Goal: Find contact information: Find contact information

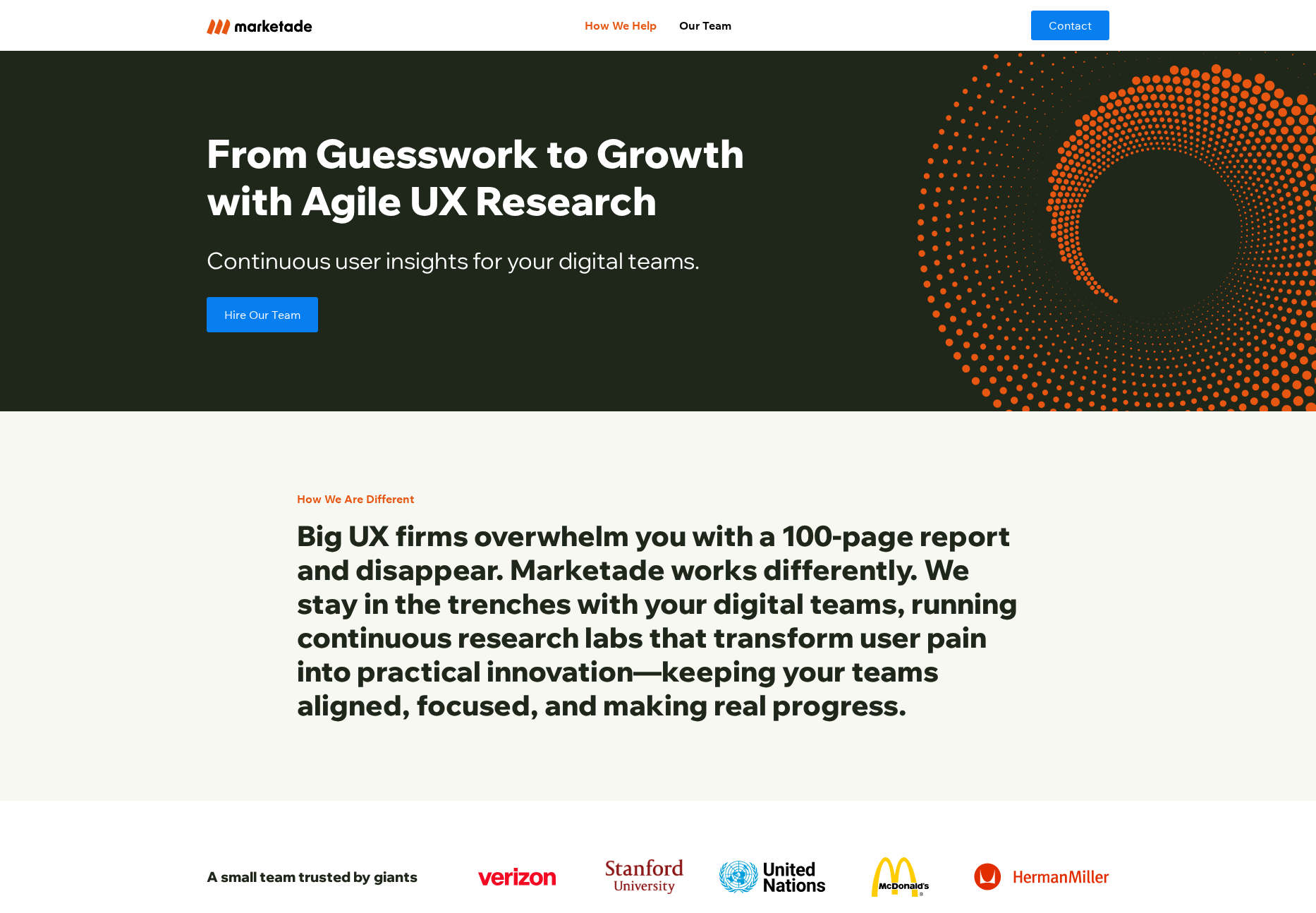
click at [627, 26] on link "How We Help" at bounding box center [621, 25] width 95 height 28
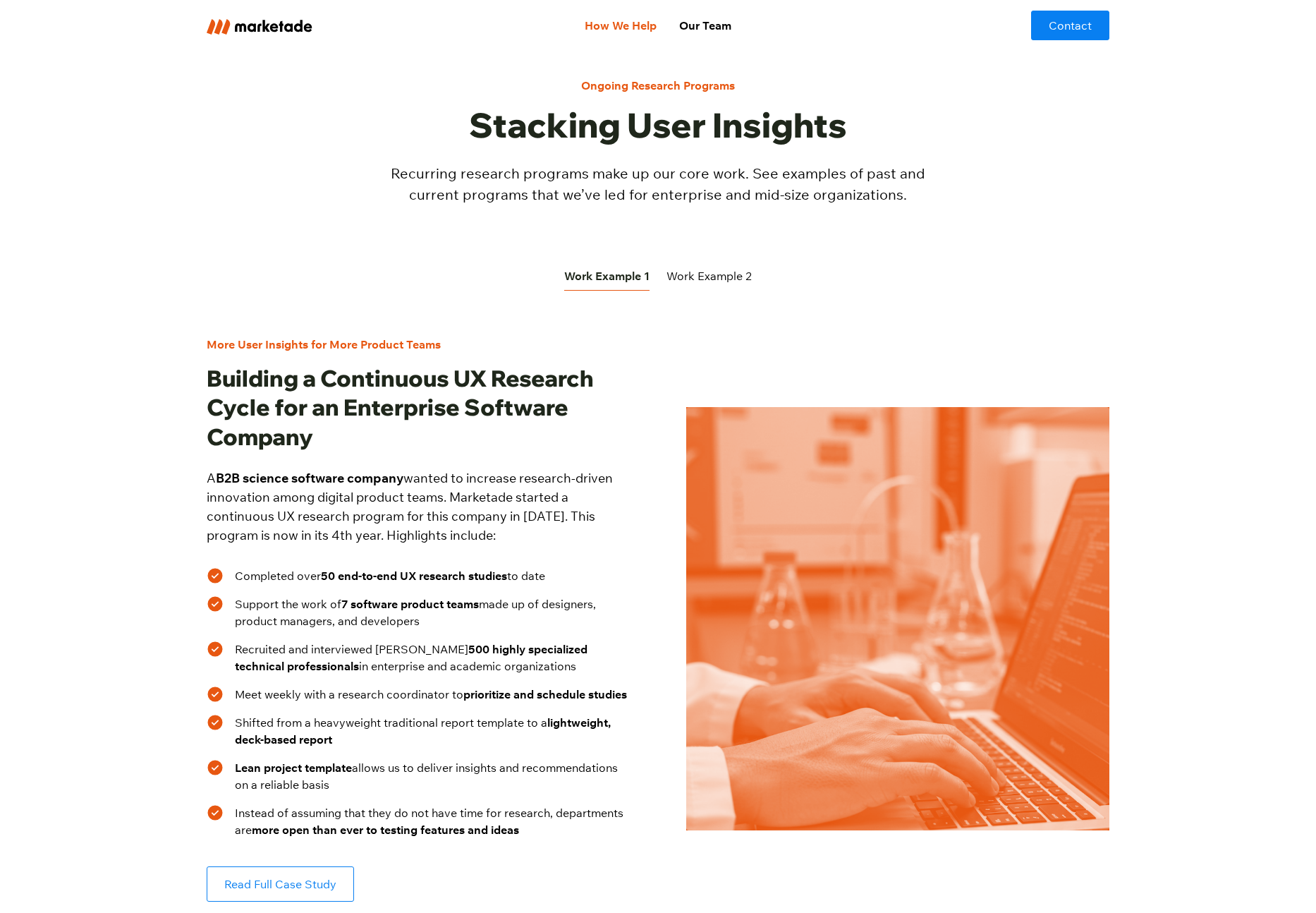
scroll to position [460, 0]
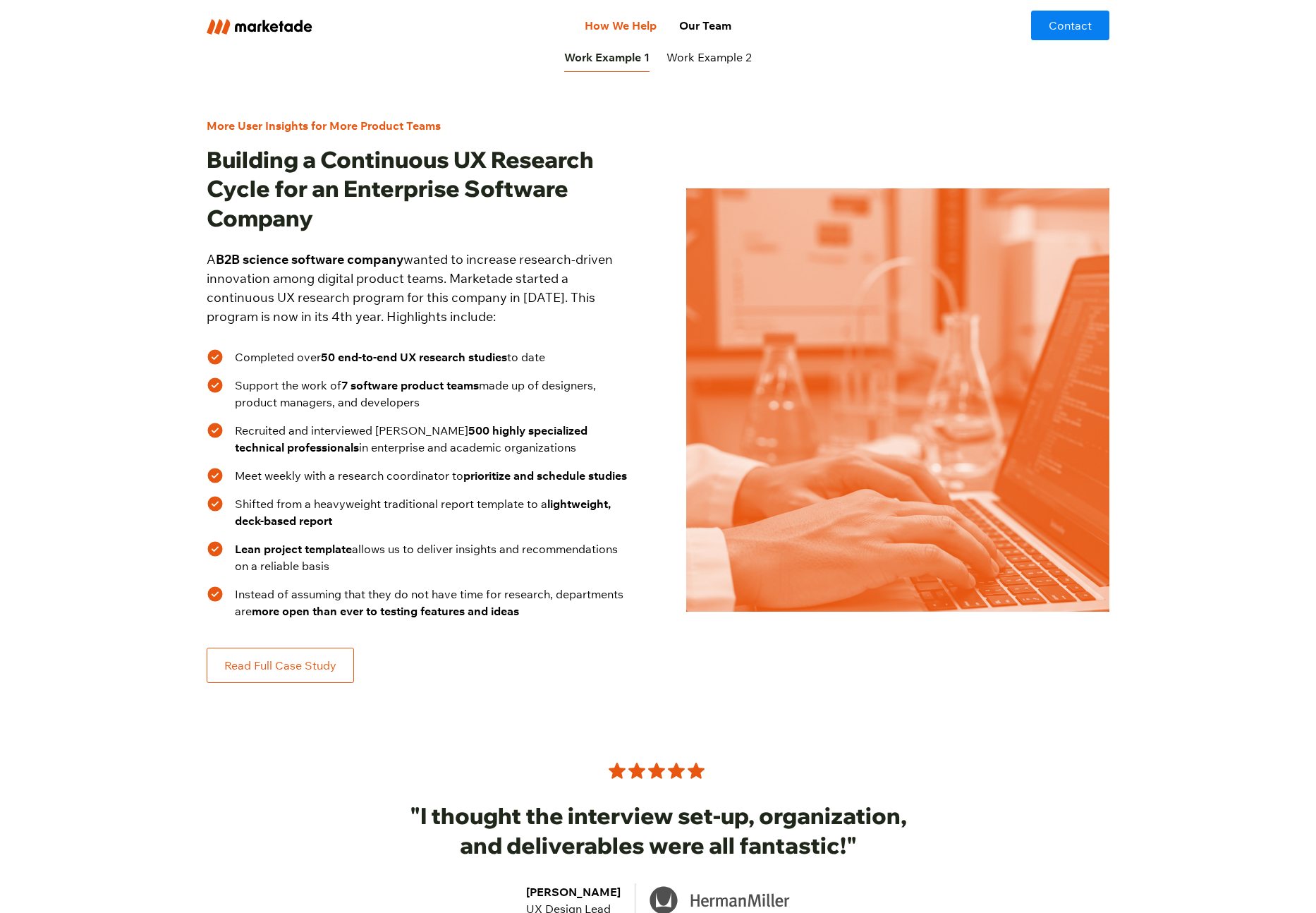
click at [270, 671] on link "Read Full Case Study" at bounding box center [280, 665] width 147 height 35
click at [716, 71] on link "Work Example 2" at bounding box center [708, 58] width 85 height 29
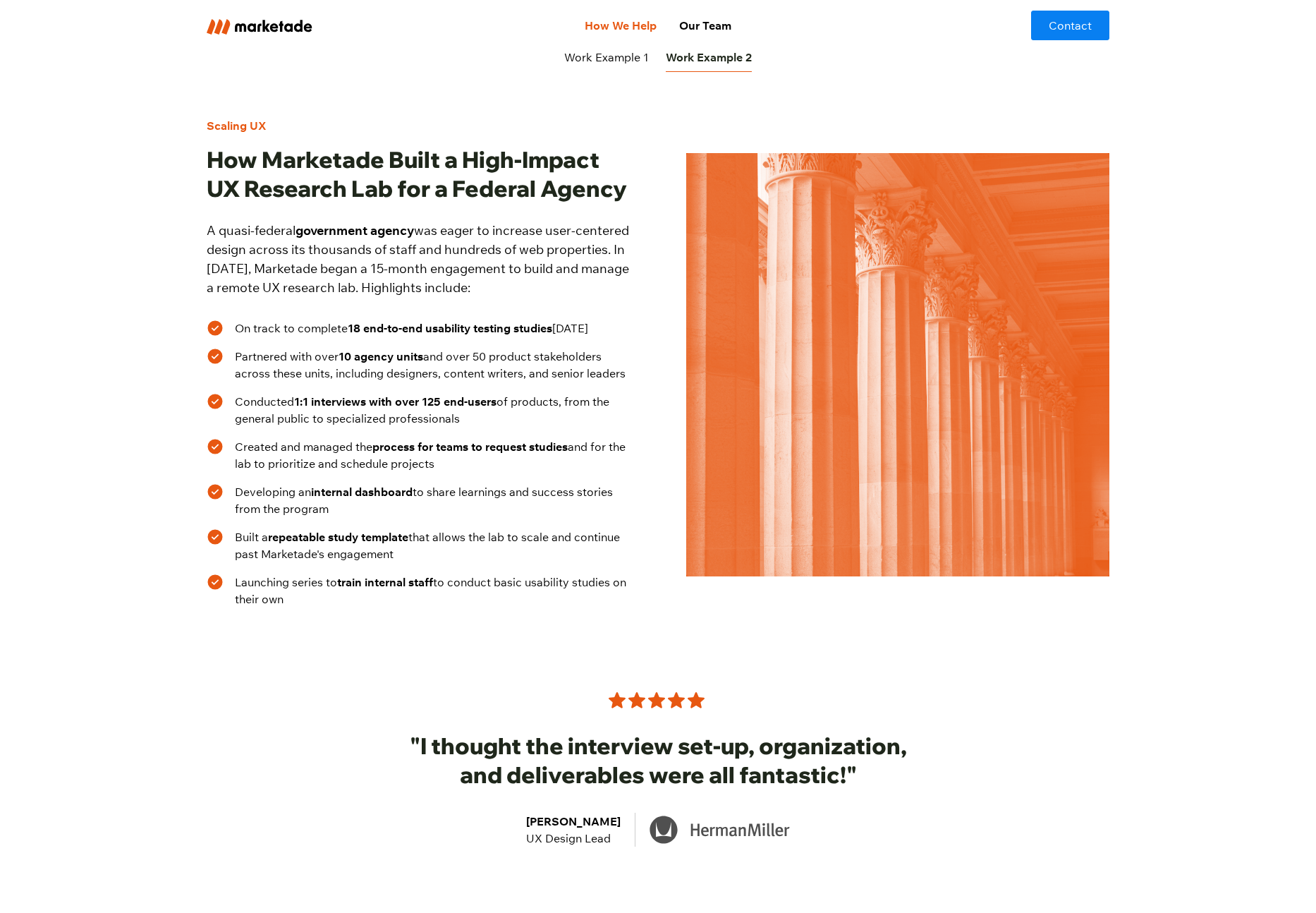
click at [601, 64] on div "Work Example 1" at bounding box center [607, 57] width 84 height 17
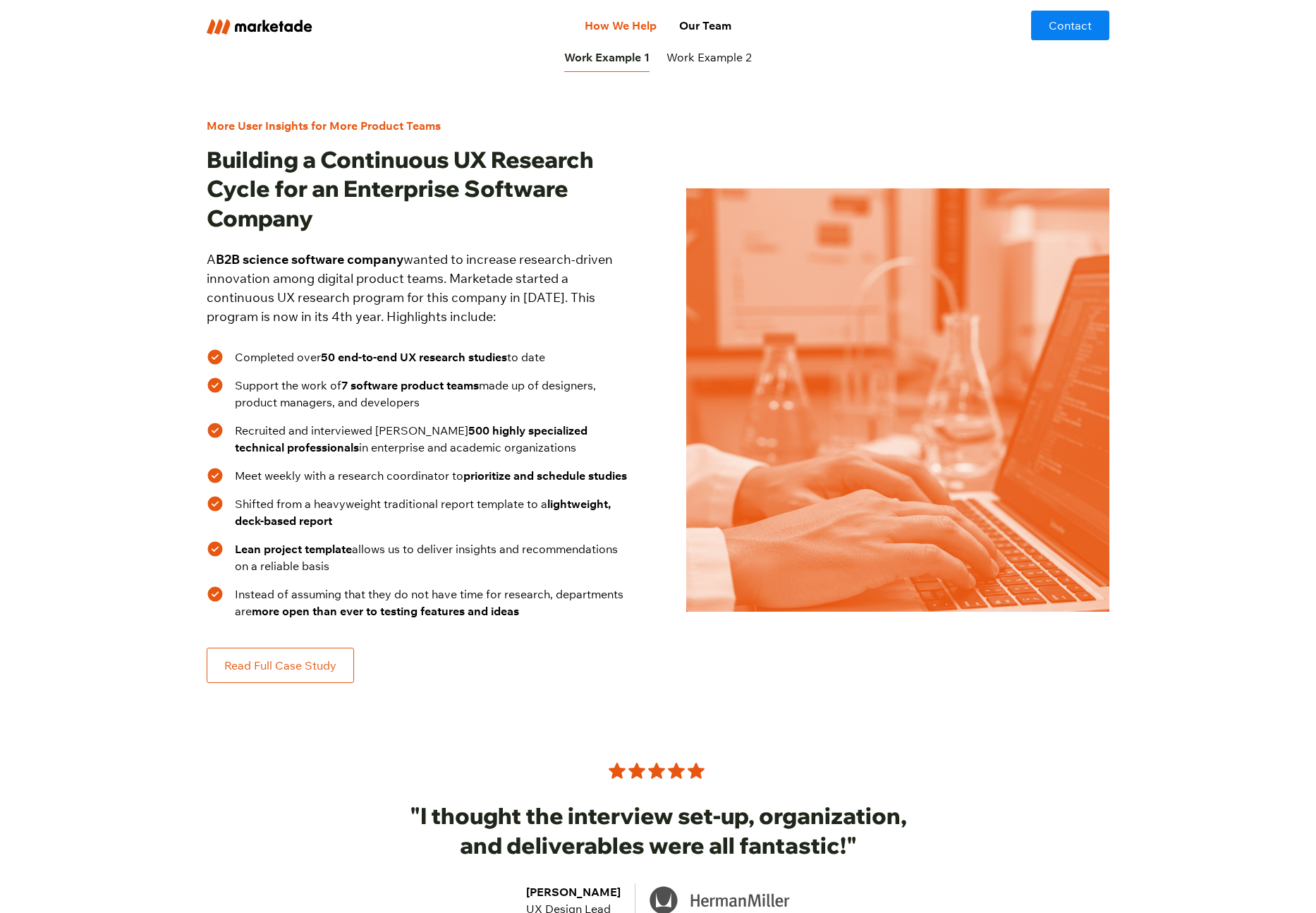
click at [297, 661] on link "Read Full Case Study" at bounding box center [280, 665] width 147 height 35
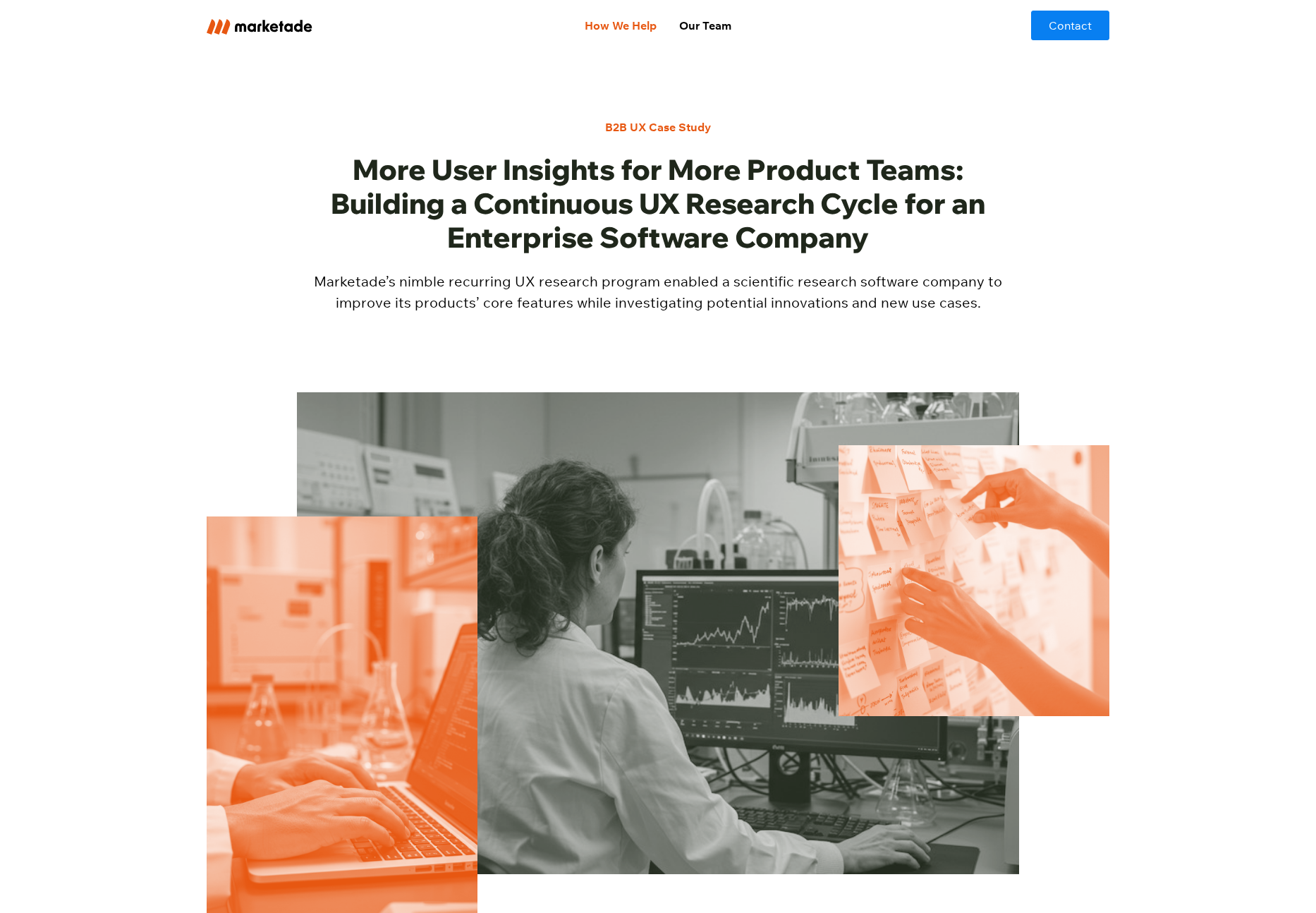
click at [631, 32] on link "How We Help" at bounding box center [621, 25] width 95 height 28
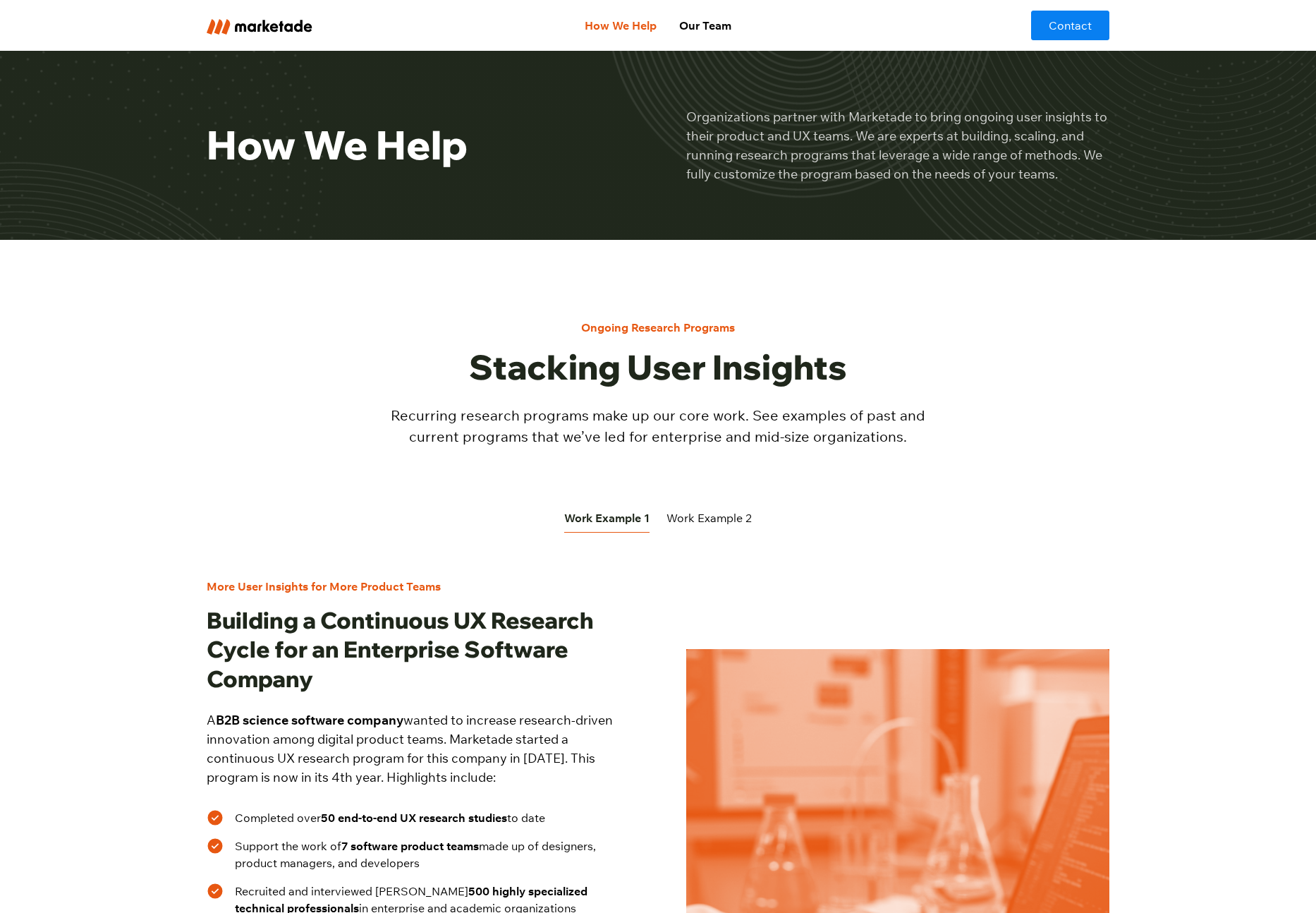
click at [689, 511] on div "Work Example 2" at bounding box center [708, 518] width 85 height 17
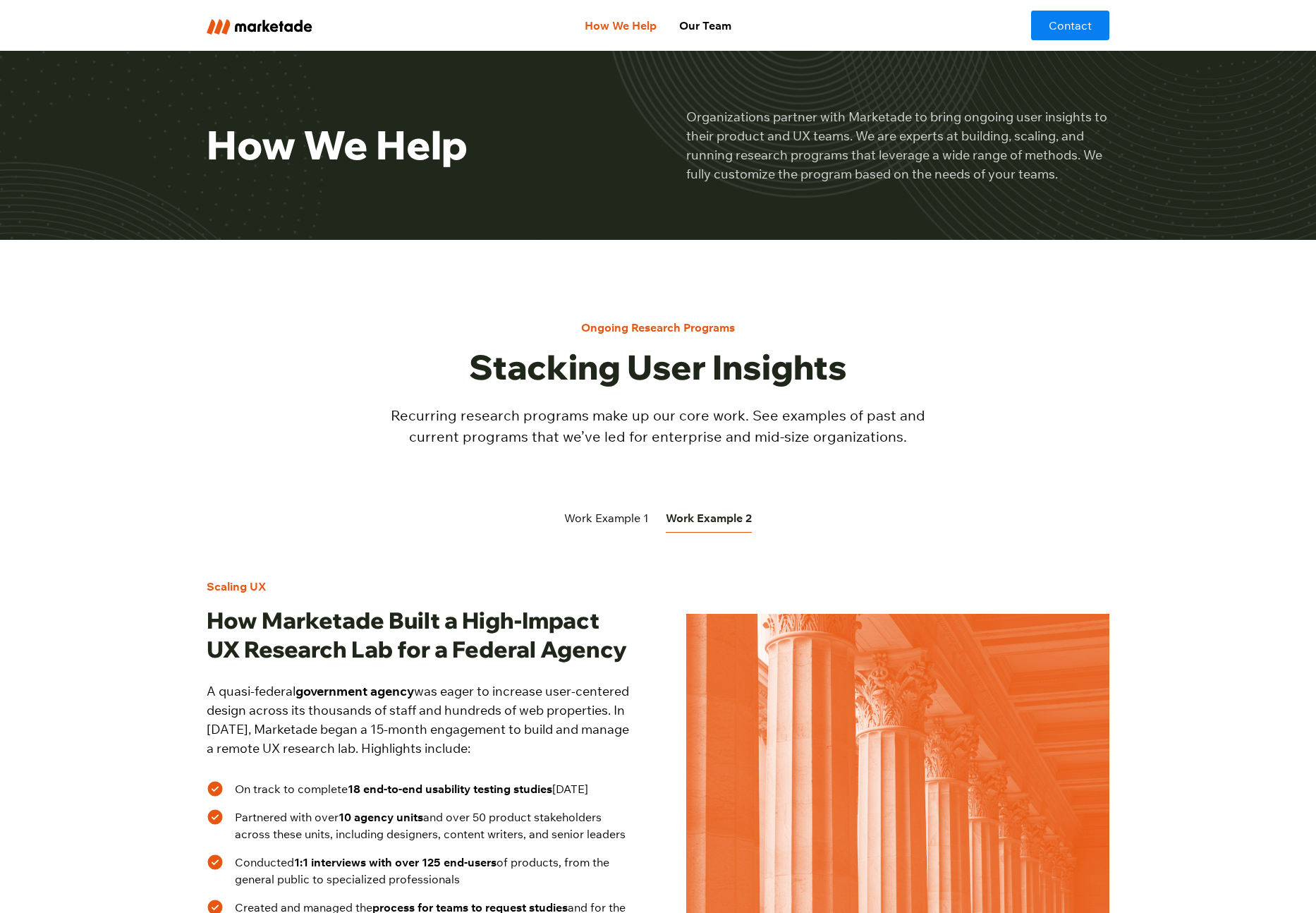
scroll to position [382, 0]
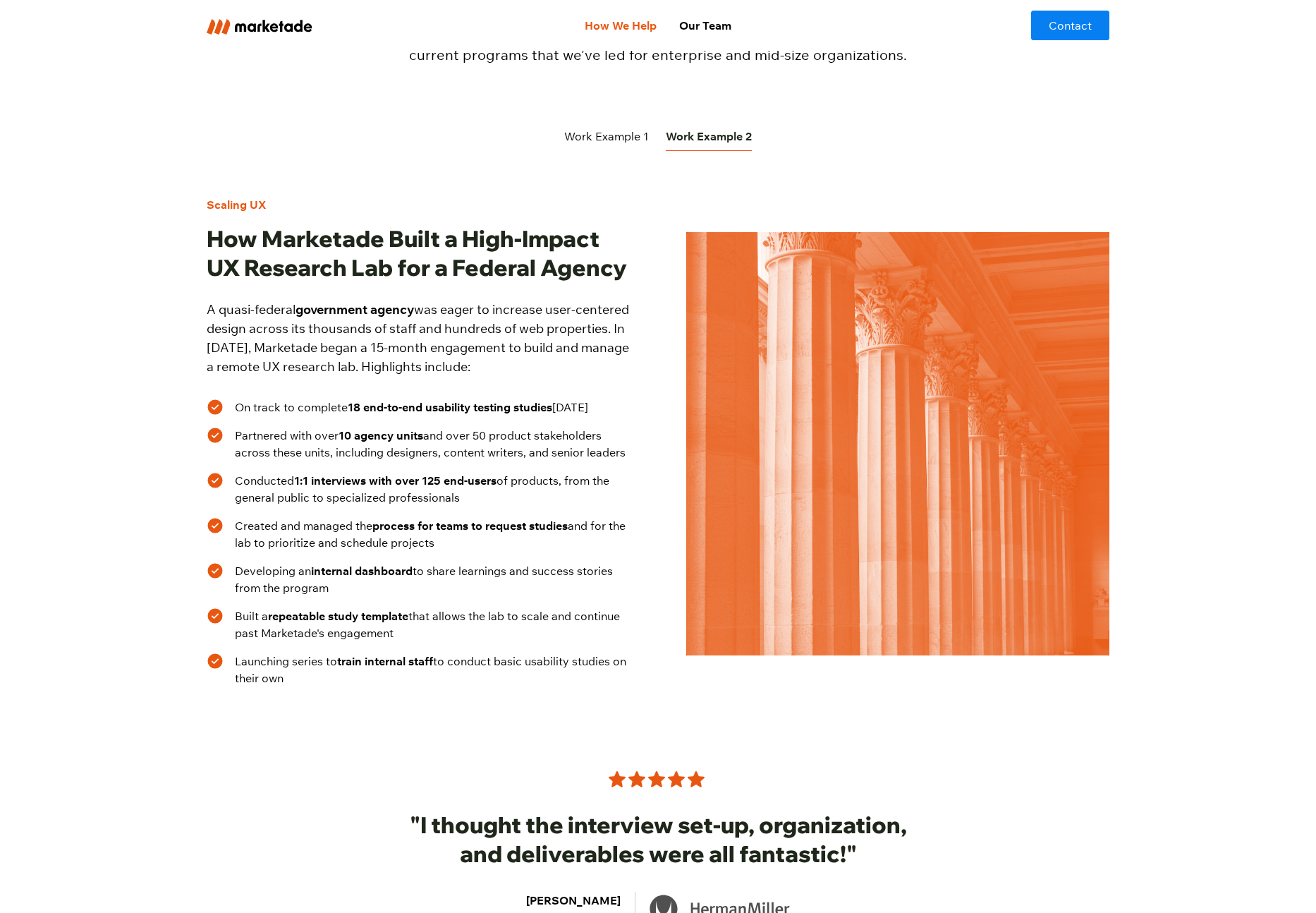
click at [613, 147] on link "Work Example 1" at bounding box center [607, 137] width 84 height 29
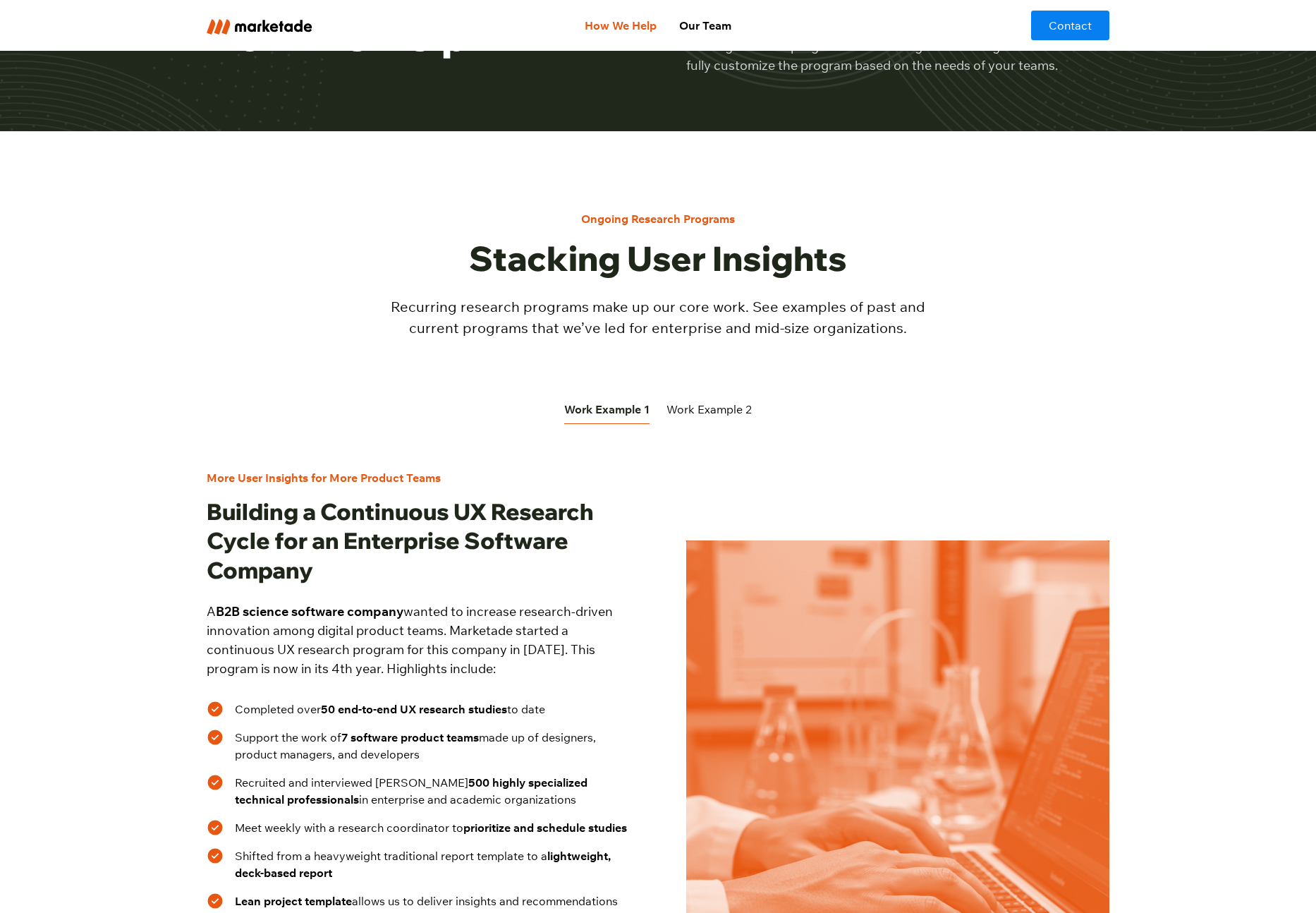
scroll to position [0, 0]
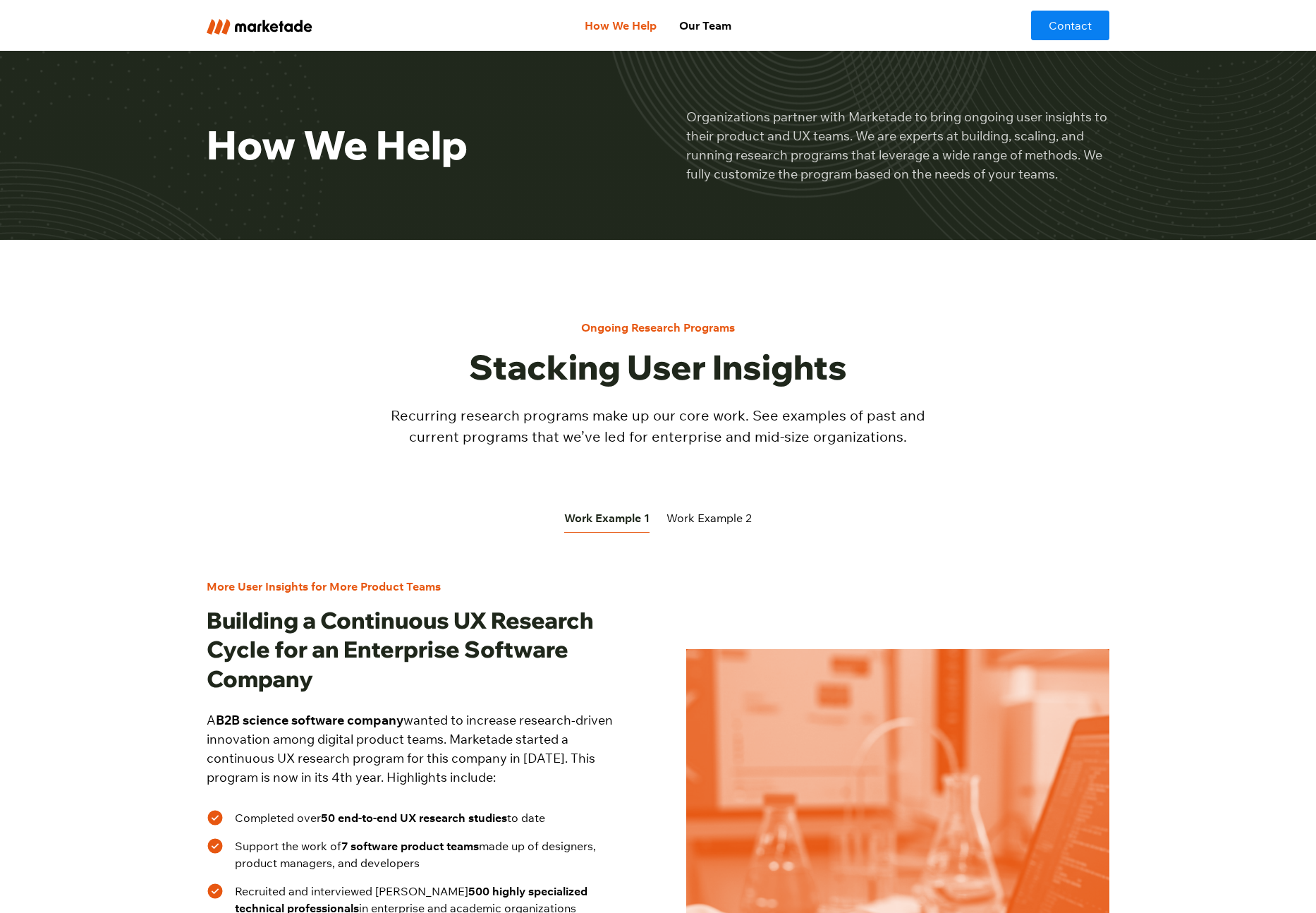
click at [713, 518] on div "Work Example 2" at bounding box center [708, 518] width 85 height 17
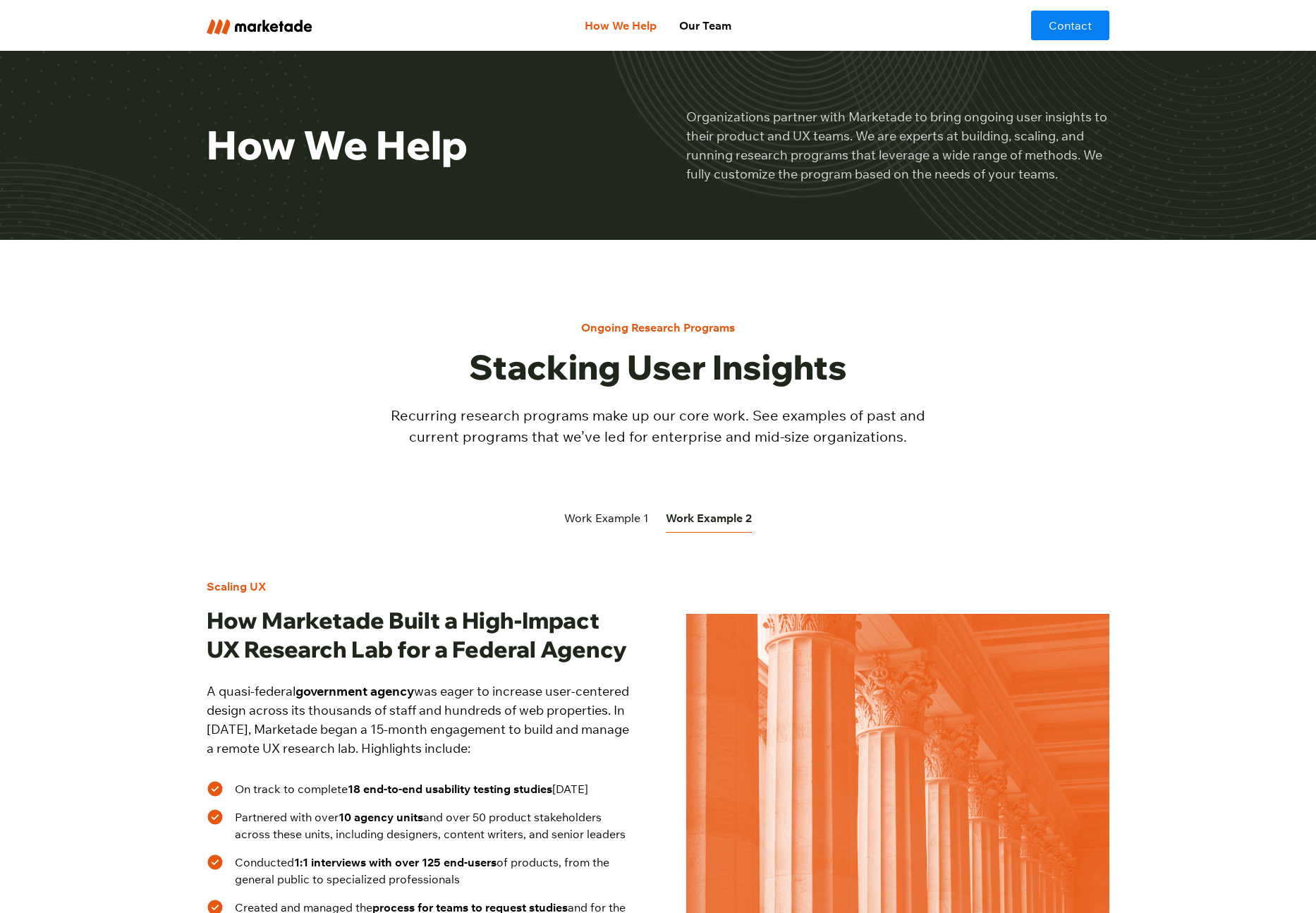
click at [616, 527] on link "Work Example 1" at bounding box center [607, 518] width 84 height 29
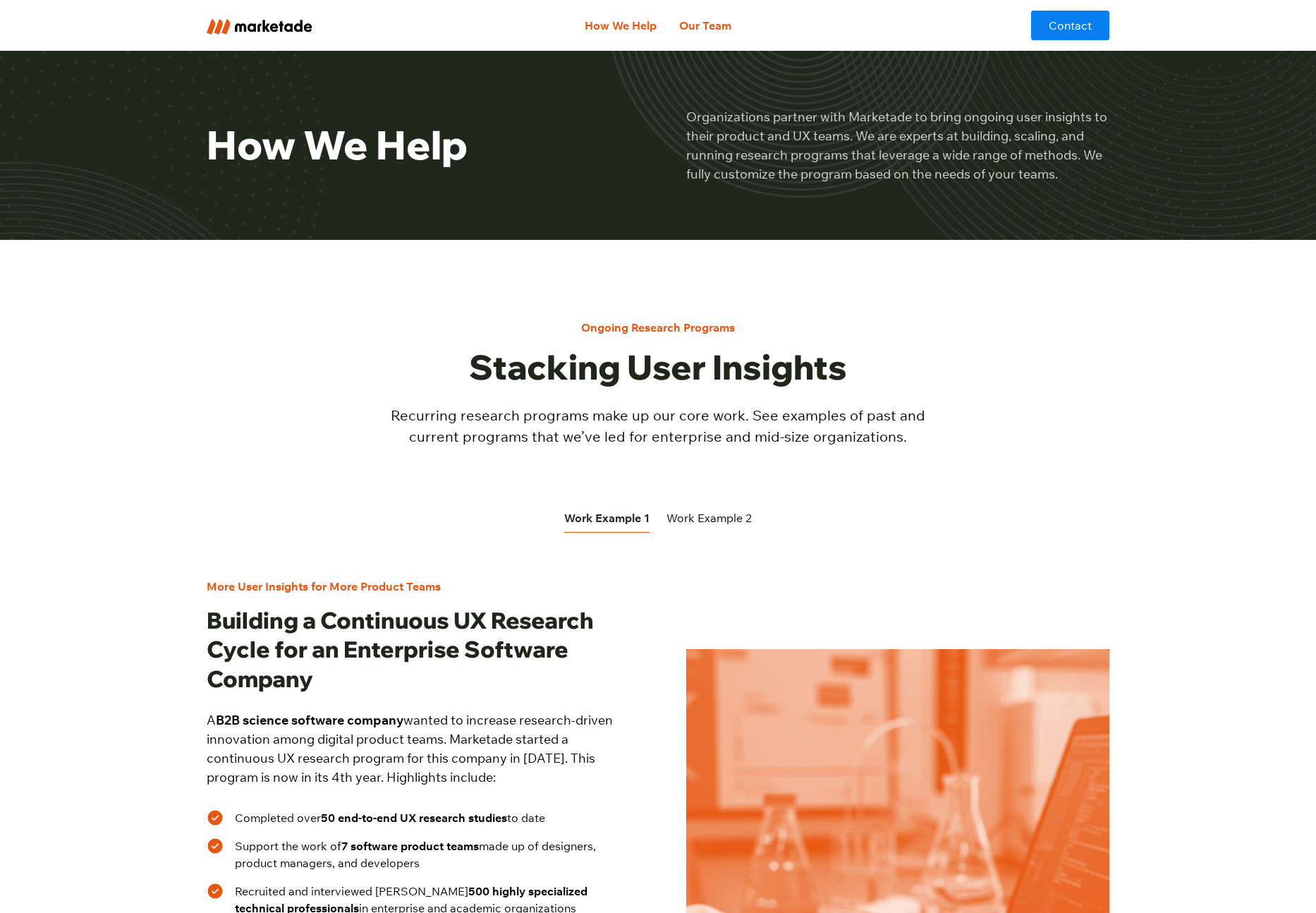
click at [688, 27] on link "Our Team" at bounding box center [705, 25] width 75 height 28
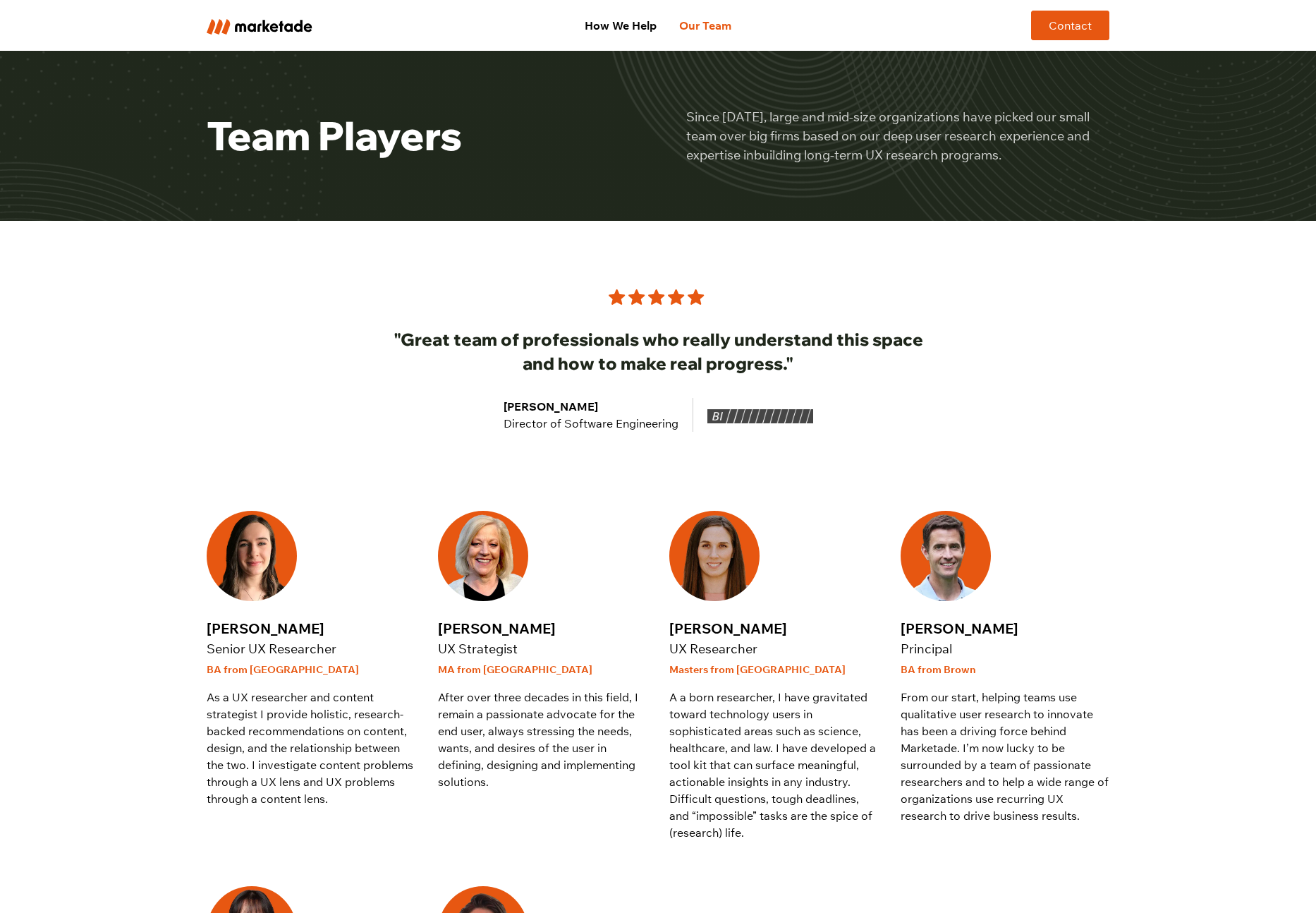
click at [1055, 30] on link "Contact" at bounding box center [1070, 25] width 78 height 29
